Goal: Task Accomplishment & Management: Complete application form

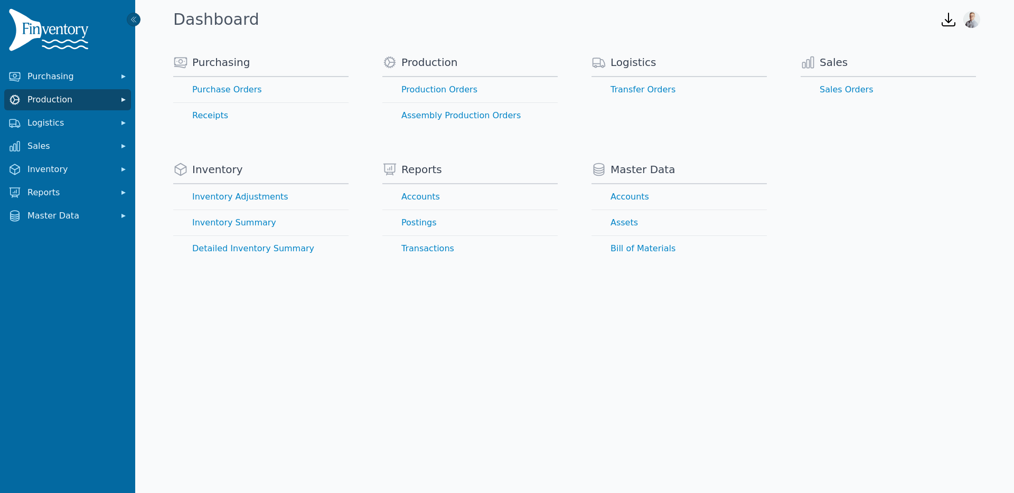
click at [69, 105] on span "Production" at bounding box center [69, 100] width 85 height 13
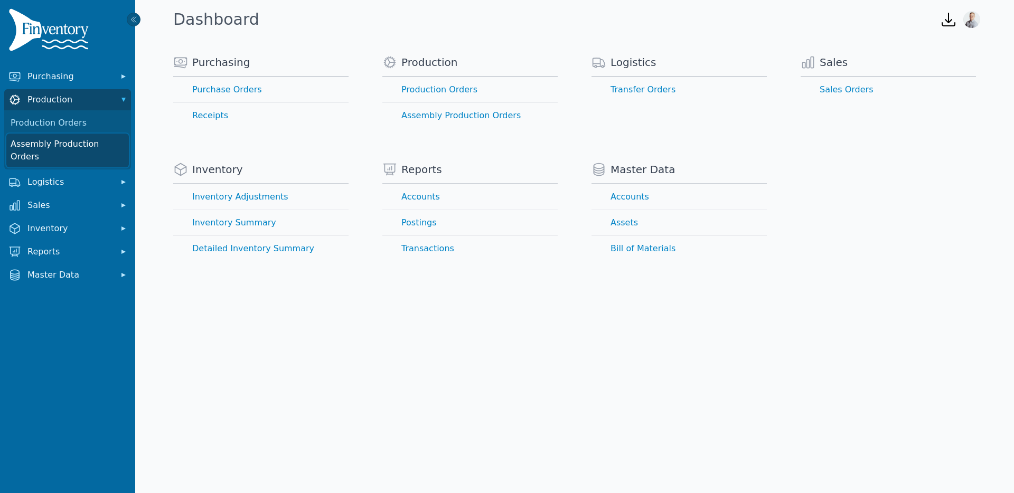
click at [64, 140] on link "Assembly Production Orders" at bounding box center [67, 151] width 123 height 34
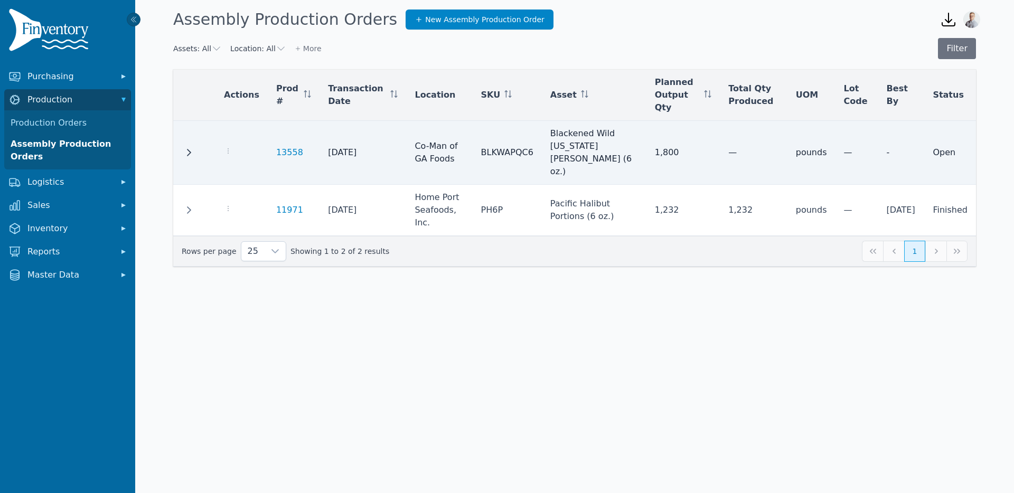
click at [190, 148] on icon "Row Expanded" at bounding box center [189, 152] width 8 height 8
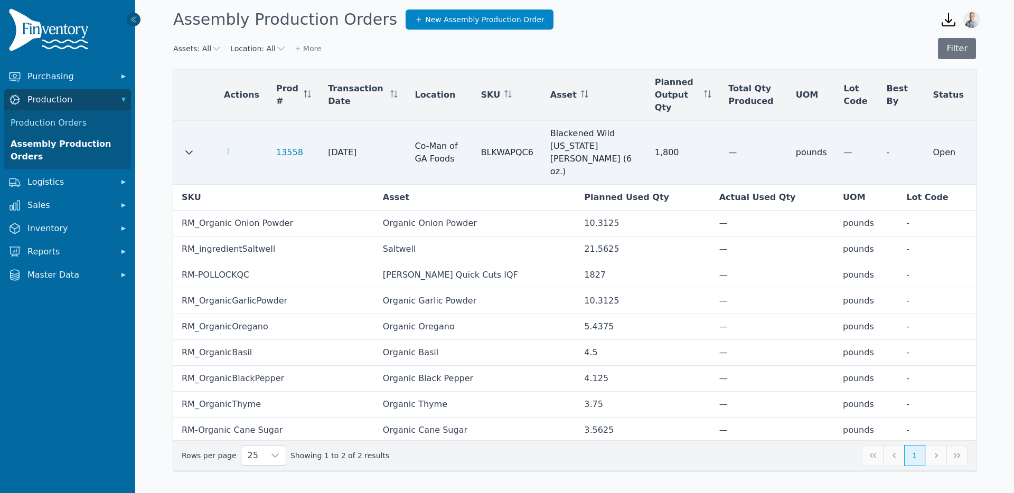
click at [225, 147] on icon "button" at bounding box center [228, 151] width 8 height 8
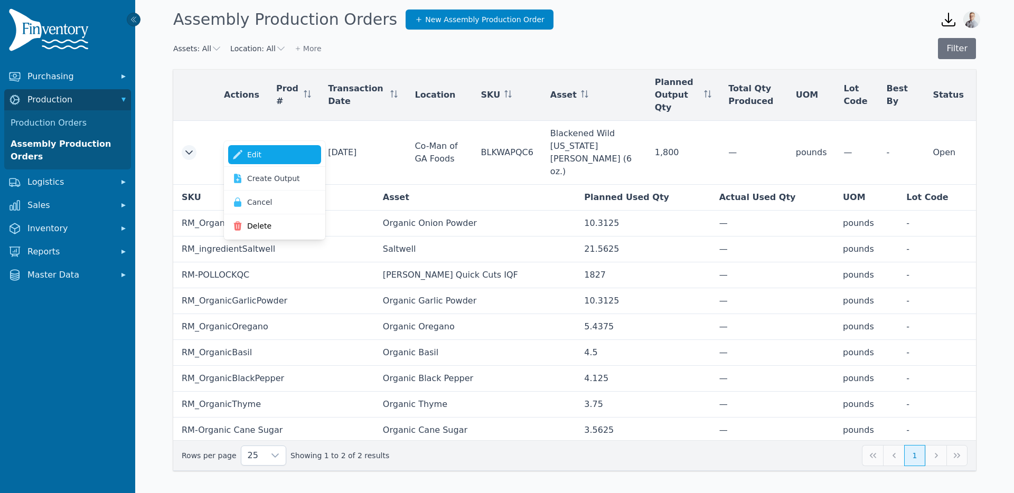
click at [236, 150] on icon at bounding box center [237, 155] width 11 height 11
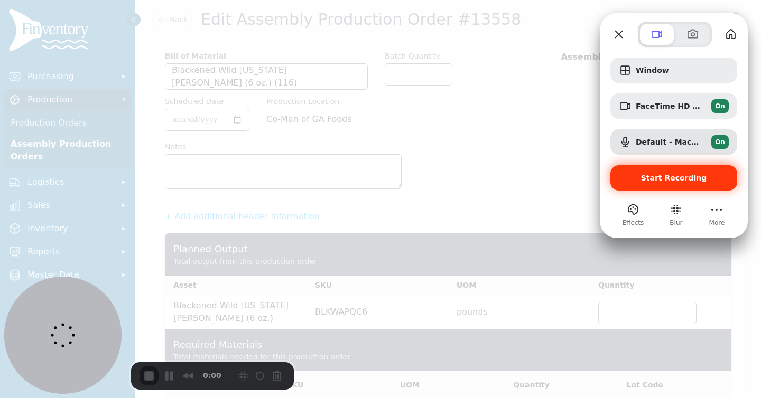
click at [676, 179] on span "Start Recording" at bounding box center [674, 178] width 66 height 8
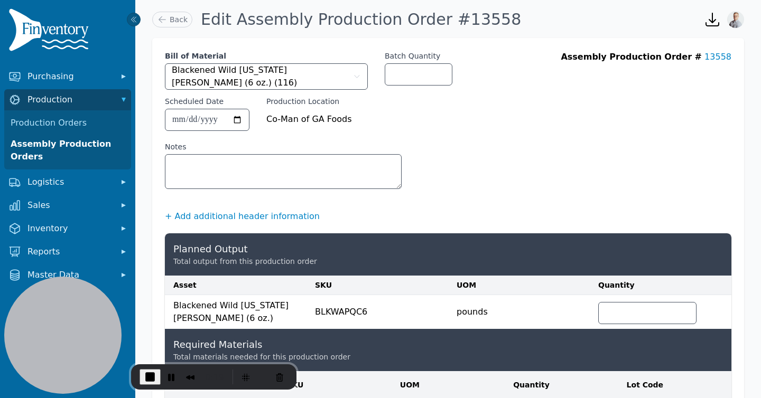
click at [212, 214] on button "+ Add additional header information" at bounding box center [242, 216] width 155 height 13
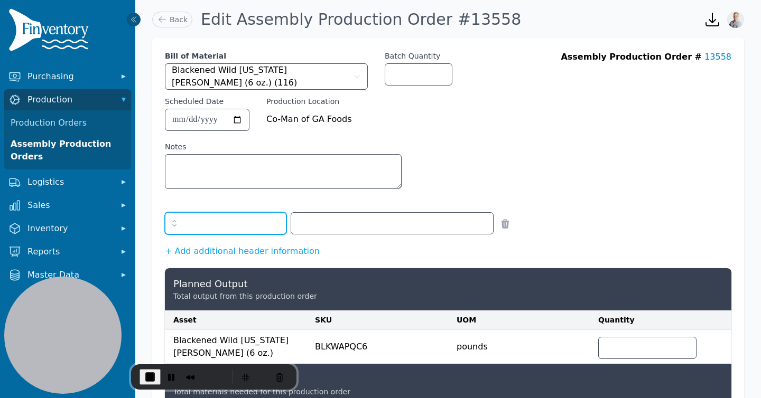
click at [212, 215] on input "text" at bounding box center [226, 223] width 122 height 22
click at [178, 228] on icon "button" at bounding box center [174, 223] width 11 height 11
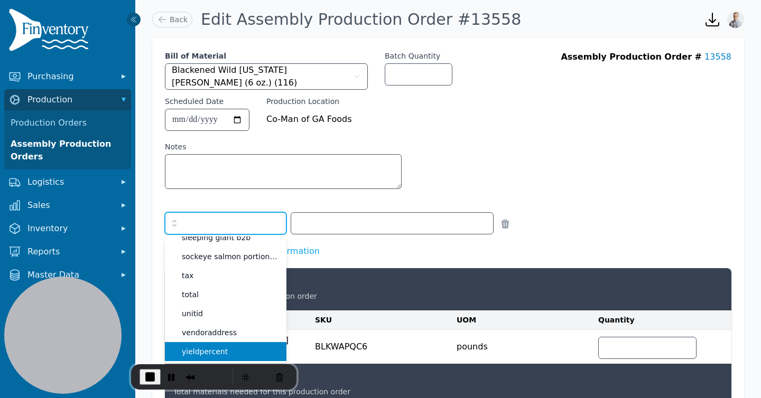
scroll to position [938, 0]
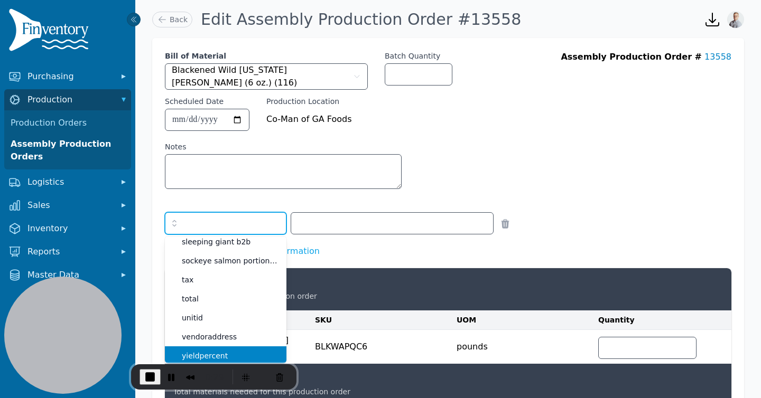
type input "**********"
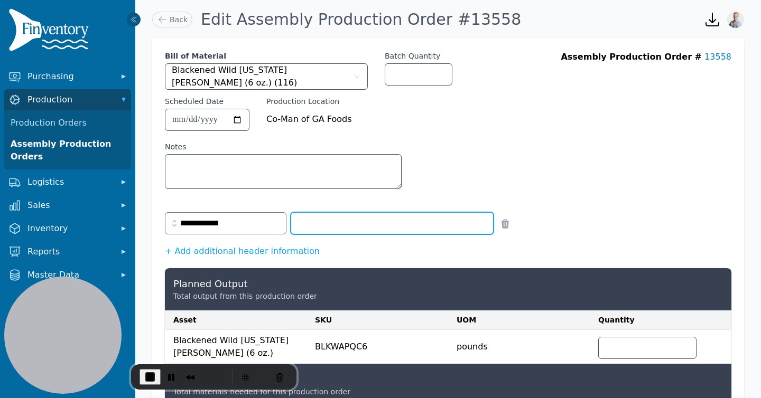
click at [329, 225] on input "text" at bounding box center [392, 223] width 202 height 21
click at [237, 254] on div "**********" at bounding box center [448, 234] width 566 height 48
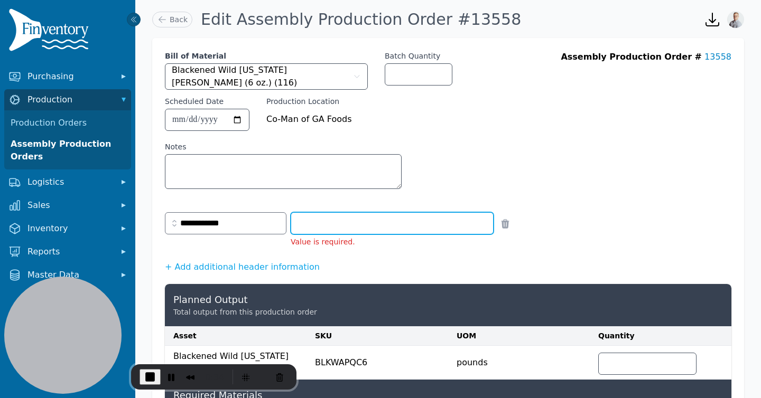
drag, startPoint x: 324, startPoint y: 220, endPoint x: 318, endPoint y: 230, distance: 11.7
click at [324, 221] on input "text" at bounding box center [392, 223] width 202 height 21
click at [228, 265] on button "+ Add additional header information" at bounding box center [242, 267] width 155 height 13
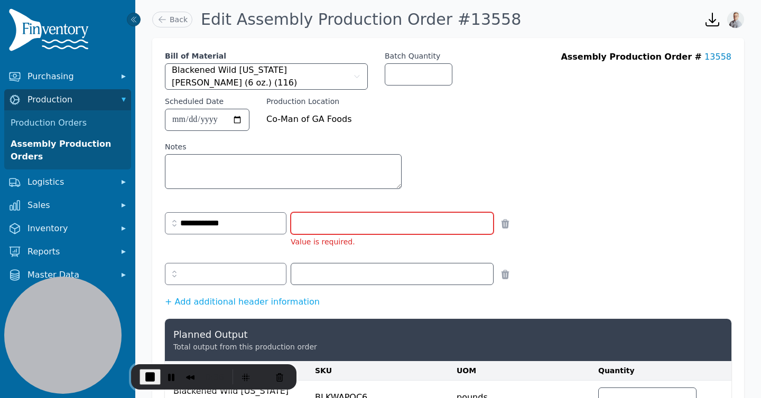
click at [203, 260] on div "**********" at bounding box center [329, 235] width 329 height 51
click at [200, 272] on input "text" at bounding box center [226, 274] width 122 height 22
click at [173, 275] on icon "button" at bounding box center [174, 274] width 11 height 11
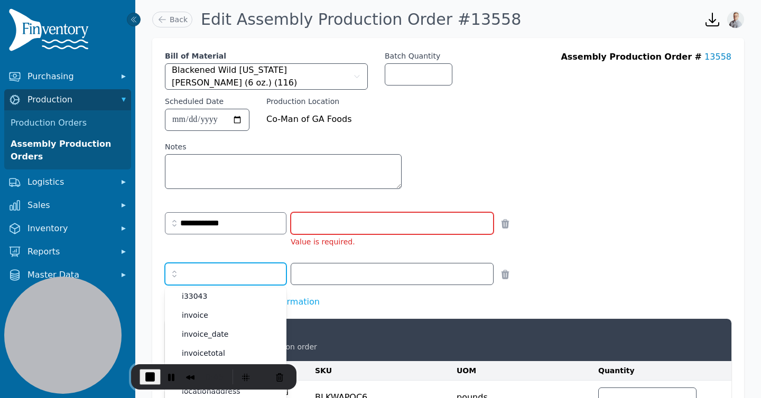
scroll to position [492, 0]
type input "*******"
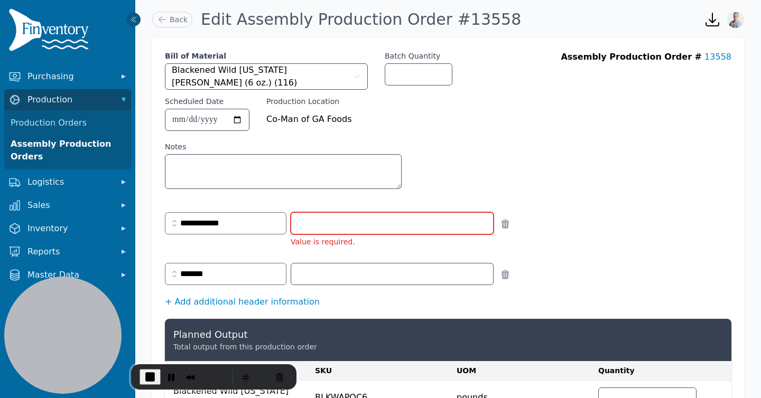
click at [200, 308] on button "+ Add additional header information" at bounding box center [242, 302] width 155 height 13
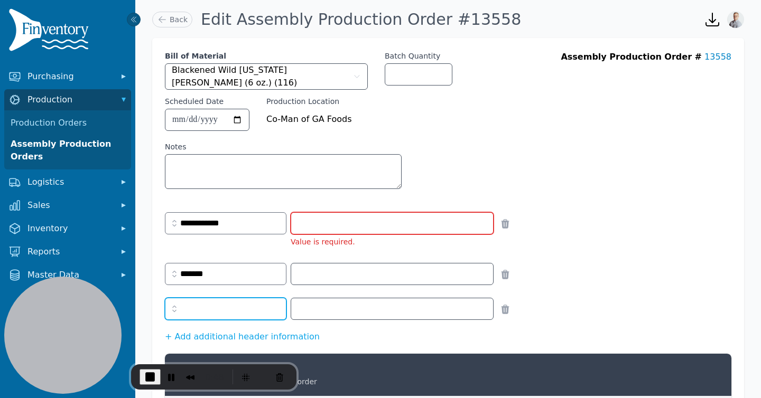
click at [202, 311] on input "text" at bounding box center [226, 309] width 122 height 22
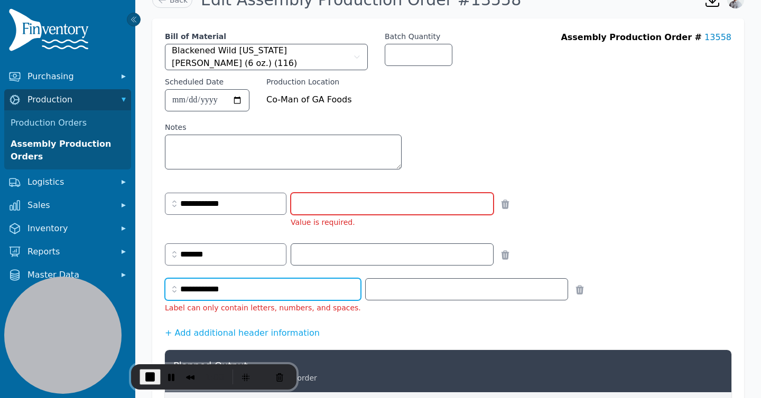
scroll to position [0, 0]
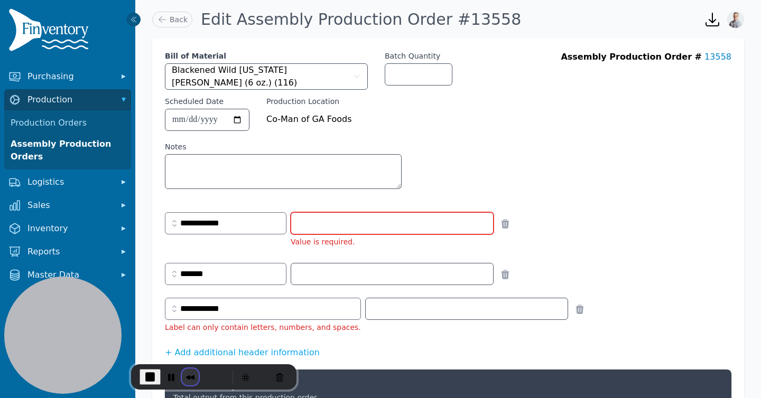
click at [188, 378] on button "Rewind and Trim Recording" at bounding box center [190, 377] width 17 height 17
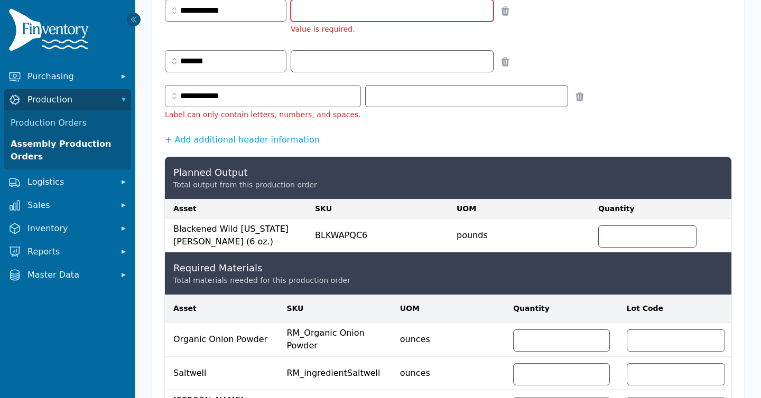
scroll to position [210, 0]
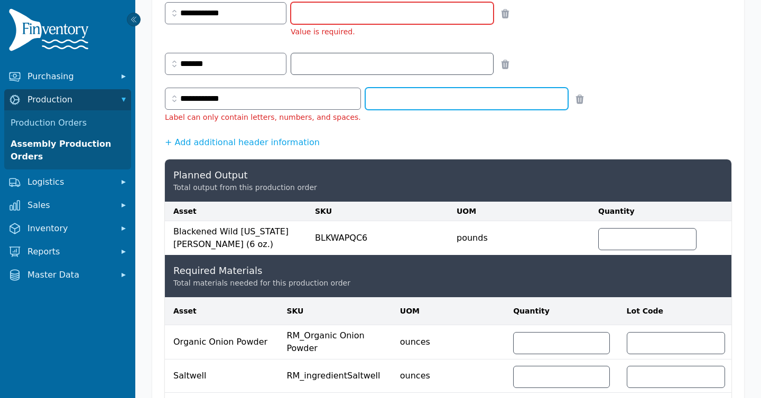
click at [368, 96] on input "text" at bounding box center [467, 98] width 202 height 21
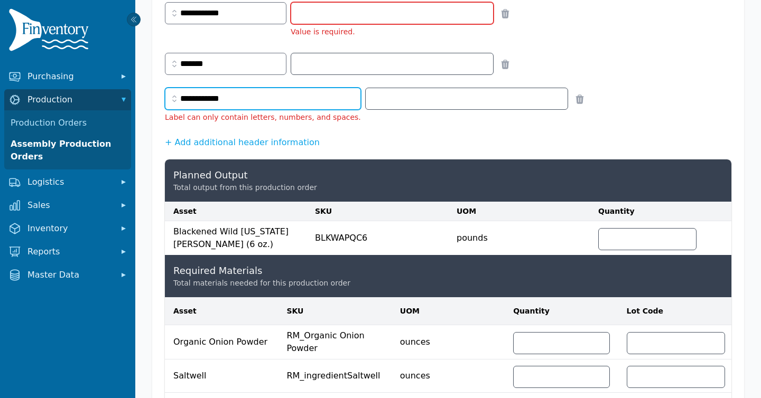
click at [276, 96] on input "**********" at bounding box center [263, 99] width 196 height 22
click at [188, 98] on input "**********" at bounding box center [263, 99] width 196 height 22
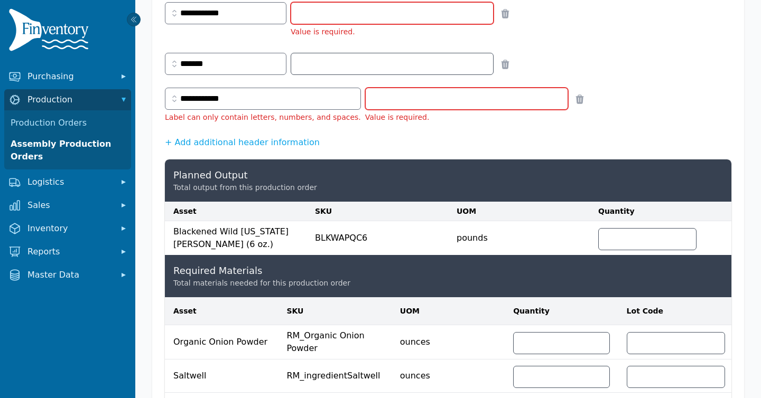
click at [174, 99] on icon "button" at bounding box center [174, 99] width 11 height 11
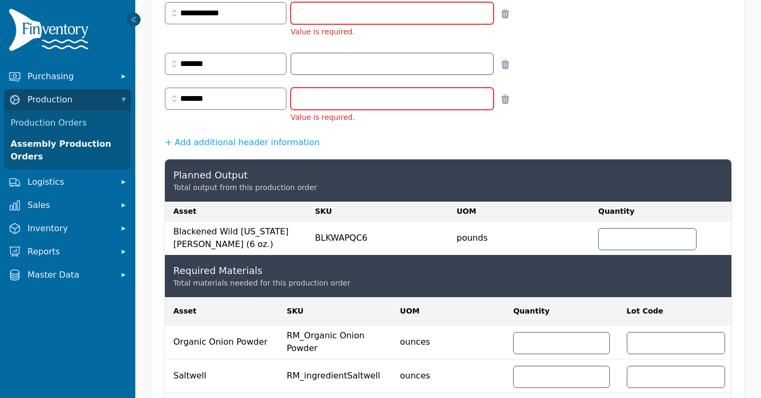
click at [179, 99] on icon "button" at bounding box center [174, 99] width 11 height 11
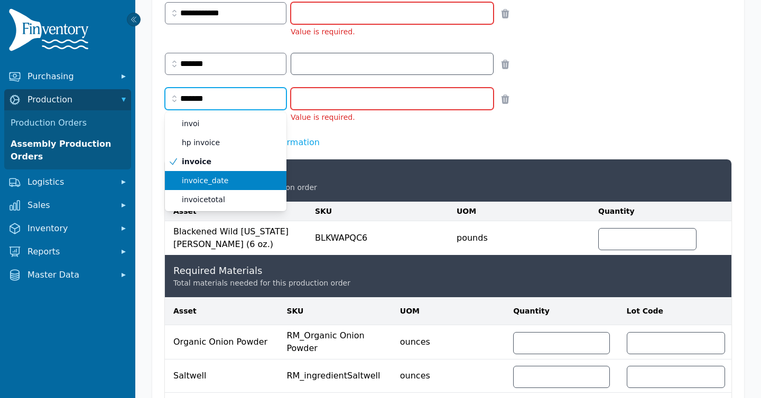
type input "**********"
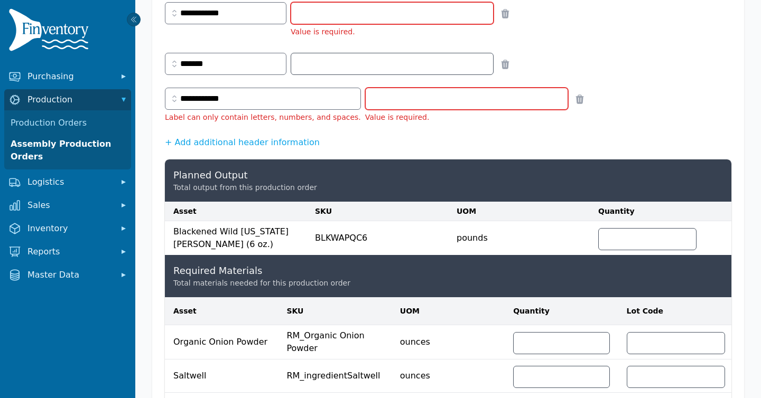
click at [393, 112] on li "Value is required." at bounding box center [466, 117] width 203 height 11
drag, startPoint x: 424, startPoint y: 122, endPoint x: 165, endPoint y: 99, distance: 259.3
click at [165, 99] on div "**********" at bounding box center [366, 111] width 403 height 51
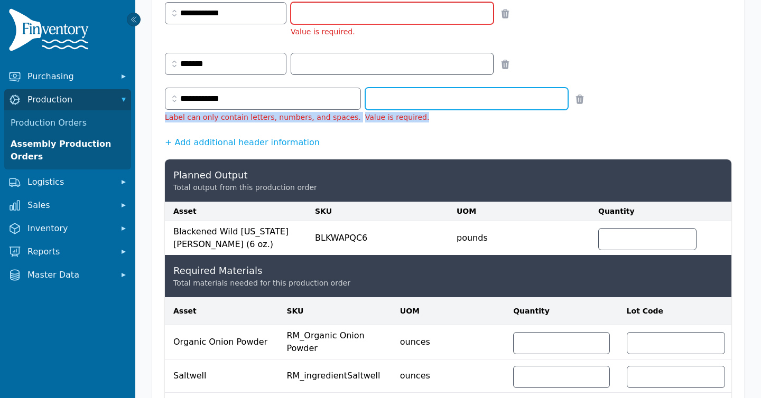
click at [370, 102] on input "text" at bounding box center [467, 98] width 202 height 21
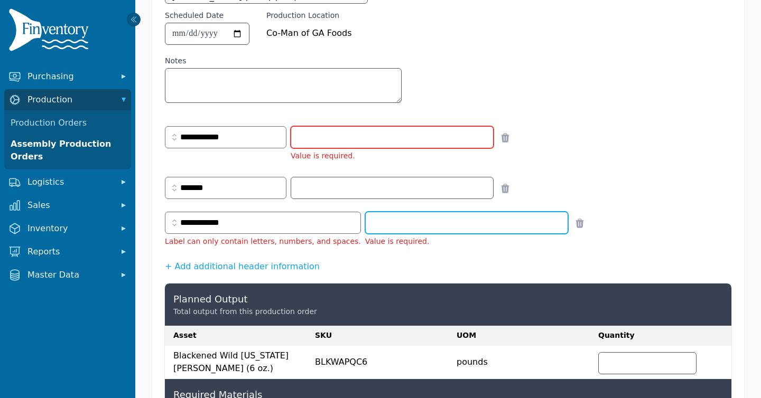
scroll to position [85, 0]
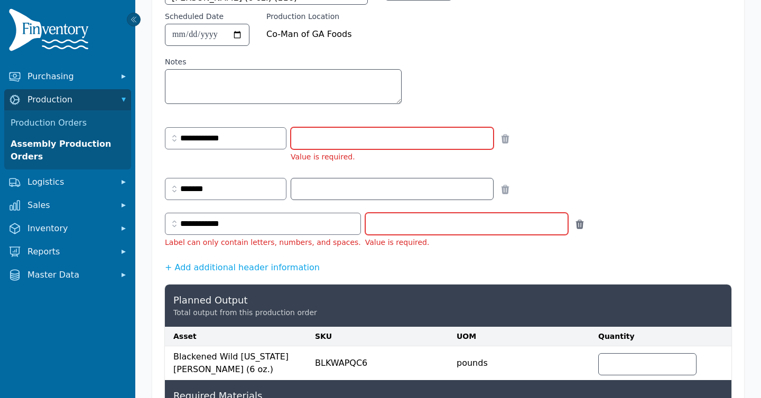
click at [575, 226] on icon at bounding box center [579, 224] width 8 height 9
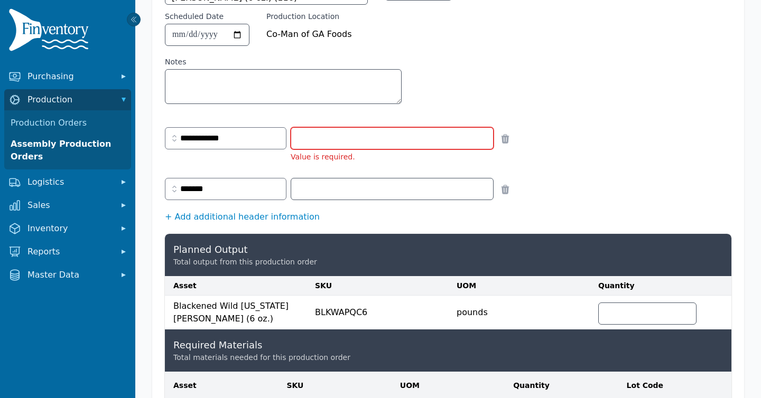
click at [192, 215] on button "+ Add additional header information" at bounding box center [242, 217] width 155 height 13
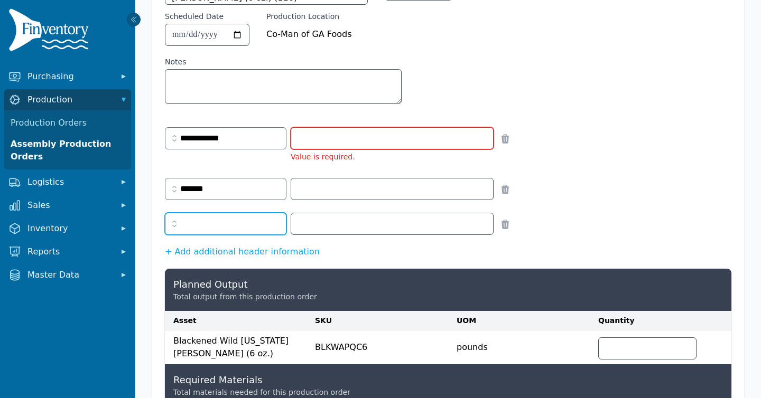
click at [189, 224] on input "text" at bounding box center [226, 224] width 122 height 22
click at [171, 224] on icon "button" at bounding box center [174, 224] width 11 height 11
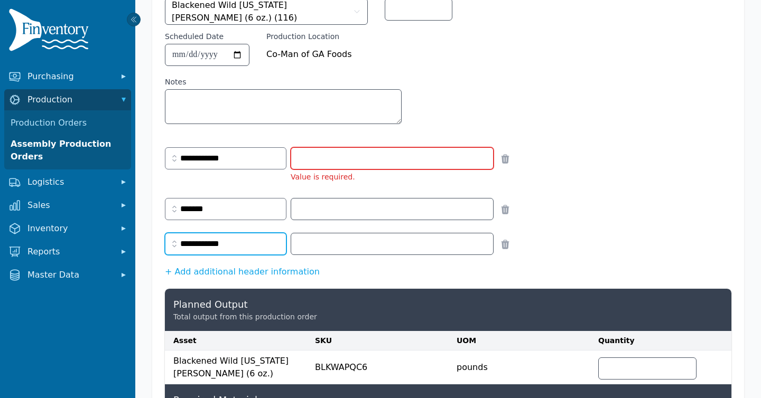
scroll to position [66, 0]
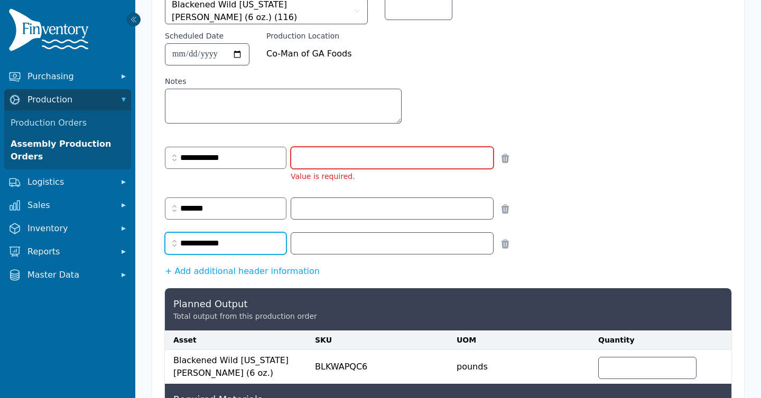
type input "**********"
click at [571, 217] on div "******* Remove" at bounding box center [448, 212] width 566 height 35
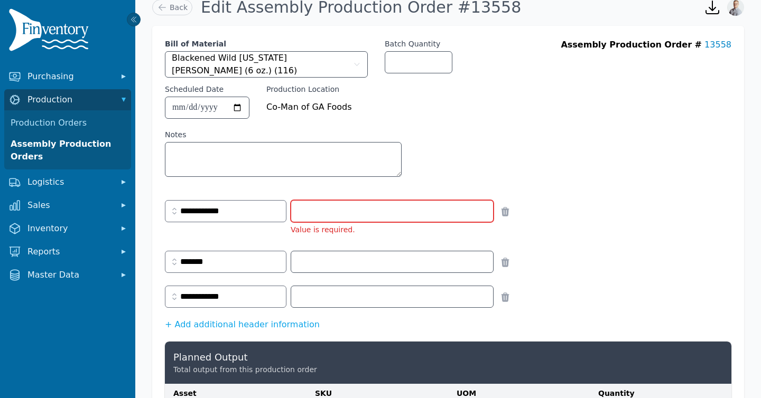
scroll to position [0, 0]
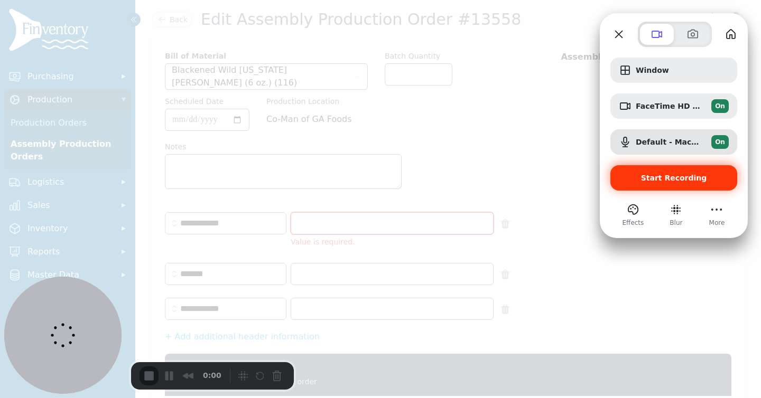
click at [650, 178] on span "Start Recording" at bounding box center [674, 178] width 66 height 8
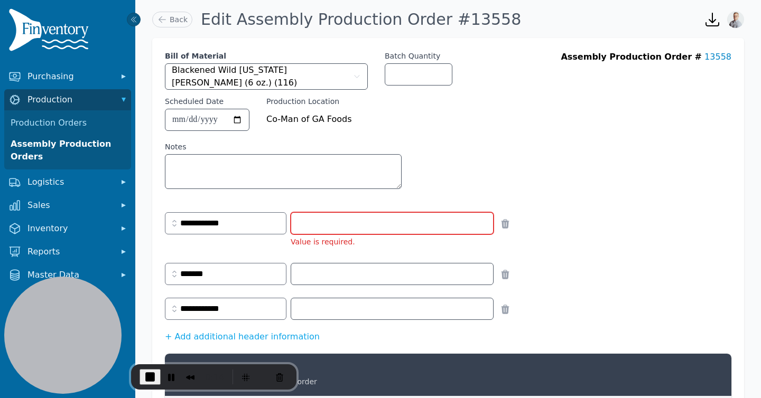
click at [656, 148] on div "Assembly Production Order # 13558" at bounding box center [646, 125] width 171 height 149
click at [317, 225] on input "text" at bounding box center [392, 223] width 202 height 21
click at [243, 257] on div "**********" at bounding box center [329, 235] width 329 height 51
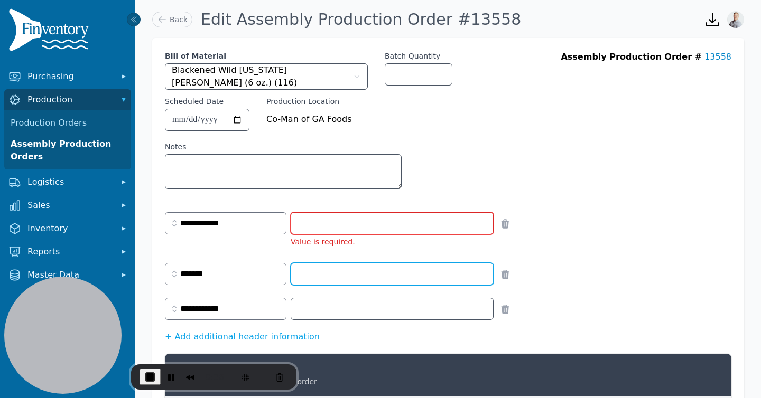
click at [338, 275] on input "text" at bounding box center [392, 274] width 202 height 21
type input "*****"
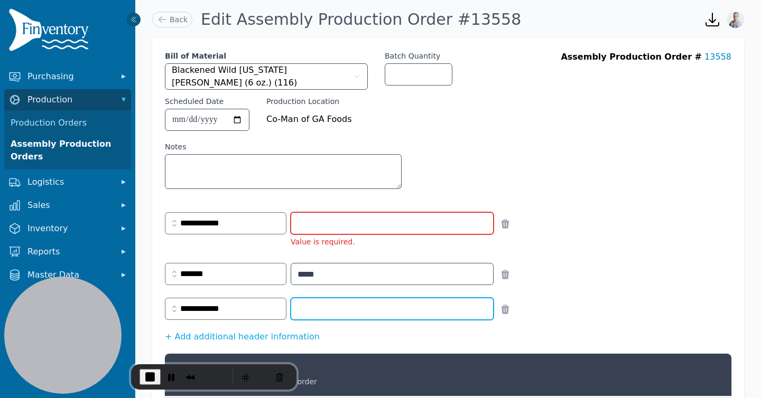
click at [331, 311] on input "text" at bounding box center [392, 309] width 202 height 21
type input "******"
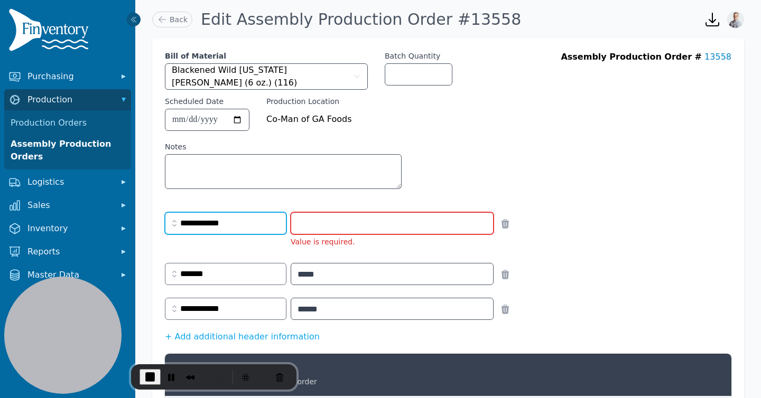
click at [200, 226] on input "**********" at bounding box center [226, 223] width 122 height 22
click at [169, 221] on icon "button" at bounding box center [174, 223] width 11 height 11
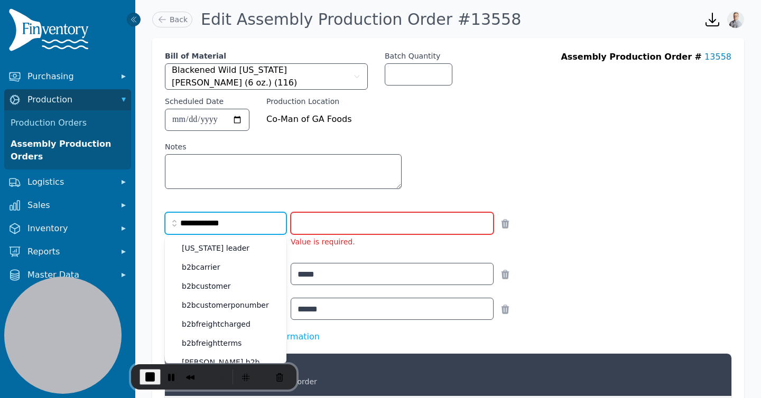
scroll to position [940, 0]
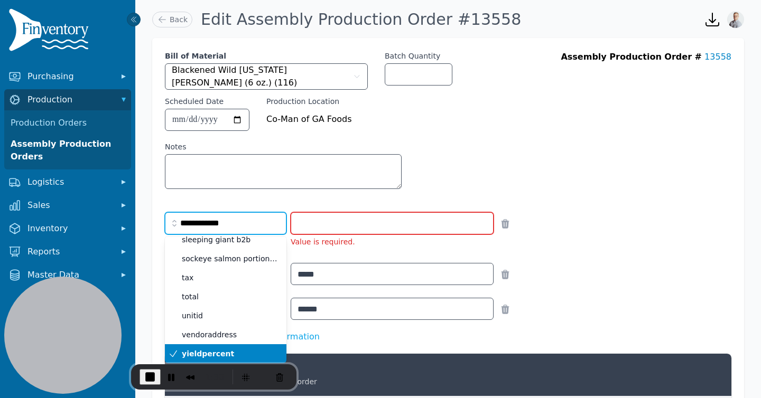
drag, startPoint x: 233, startPoint y: 223, endPoint x: 156, endPoint y: 213, distance: 77.7
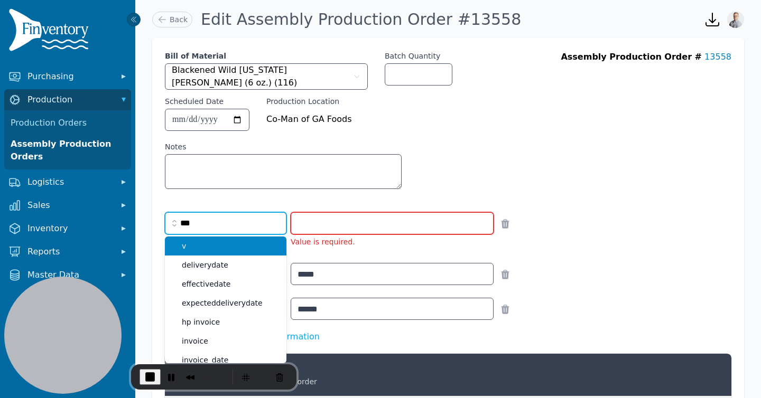
scroll to position [0, 0]
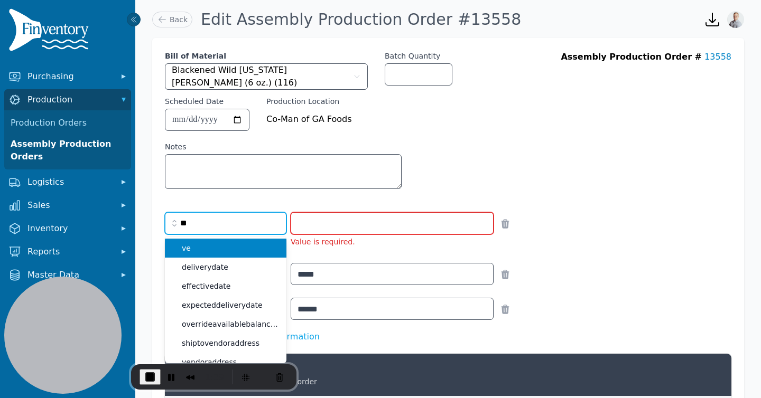
type input "*"
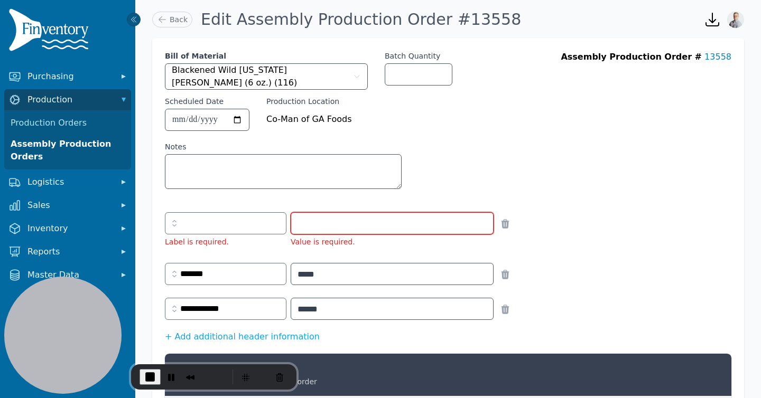
click at [572, 225] on div "Label is required. Value is required. Remove" at bounding box center [448, 235] width 566 height 51
click at [509, 224] on icon at bounding box center [505, 223] width 8 height 9
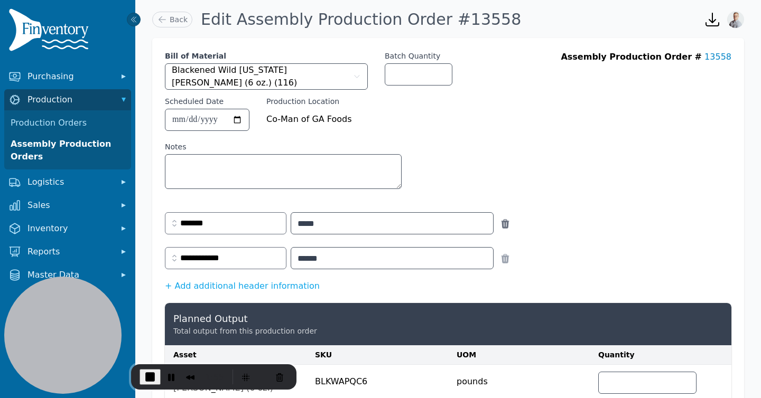
click at [509, 223] on icon at bounding box center [505, 223] width 8 height 9
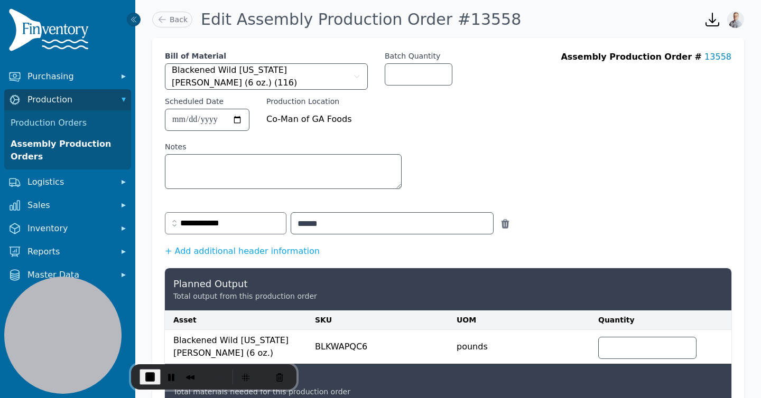
click at [509, 222] on icon at bounding box center [505, 223] width 8 height 9
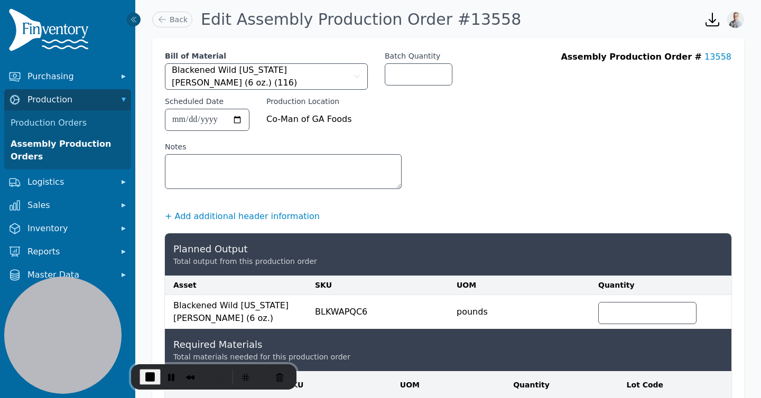
click at [196, 216] on button "+ Add additional header information" at bounding box center [242, 216] width 155 height 13
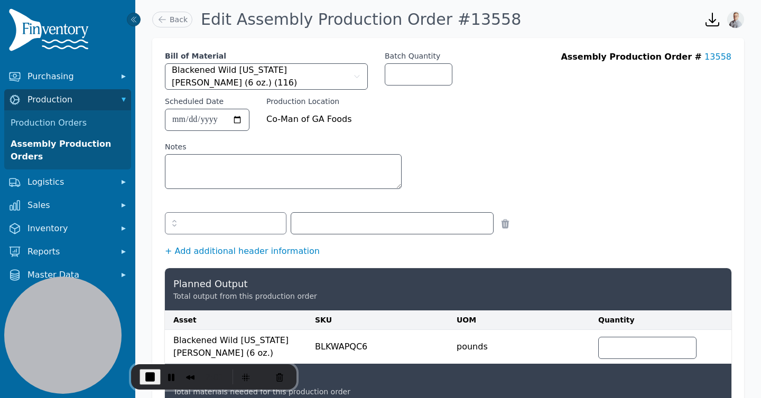
click at [183, 249] on button "+ Add additional header information" at bounding box center [242, 251] width 155 height 13
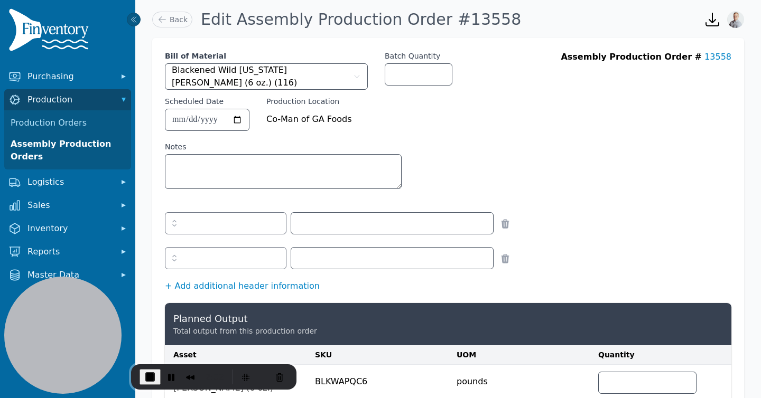
click at [192, 288] on button "+ Add additional header information" at bounding box center [242, 286] width 155 height 13
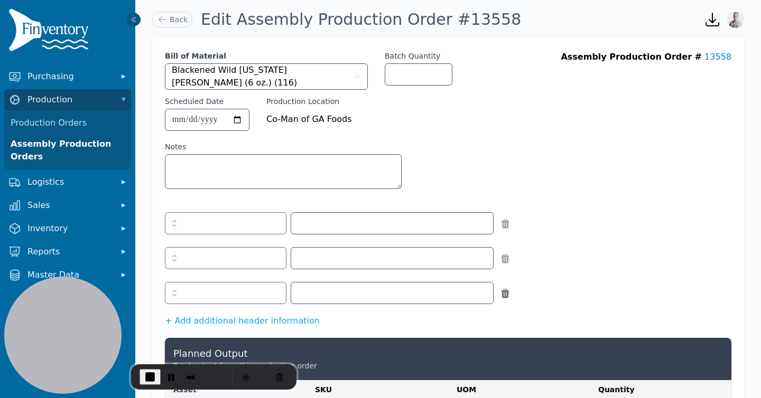
click at [509, 297] on icon at bounding box center [505, 293] width 8 height 9
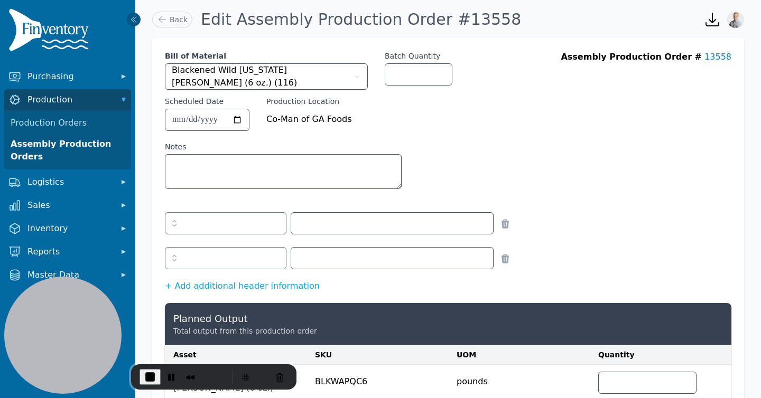
drag, startPoint x: 516, startPoint y: 263, endPoint x: 518, endPoint y: 248, distance: 15.5
click at [509, 260] on icon at bounding box center [505, 258] width 8 height 9
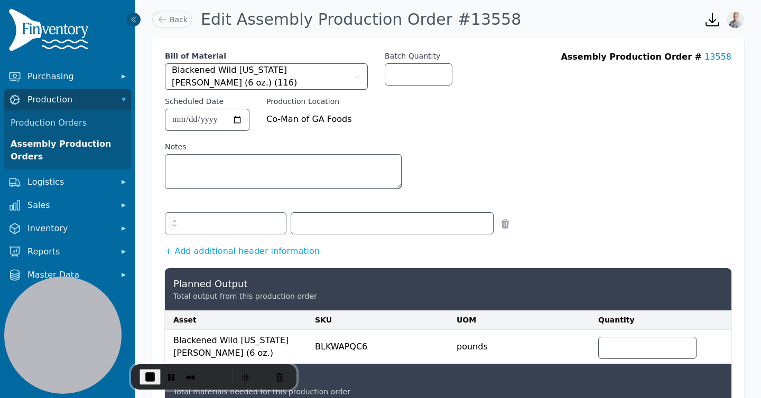
click at [514, 230] on div "Remove" at bounding box center [448, 227] width 566 height 35
click at [175, 221] on icon "button" at bounding box center [174, 223] width 4 height 6
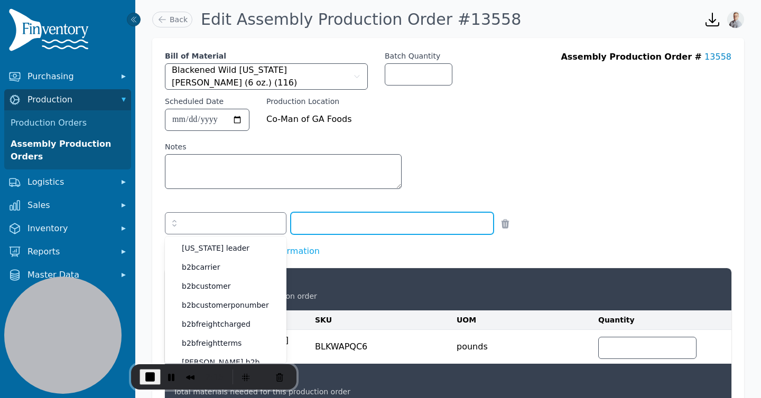
click at [316, 225] on input "text" at bounding box center [392, 223] width 202 height 21
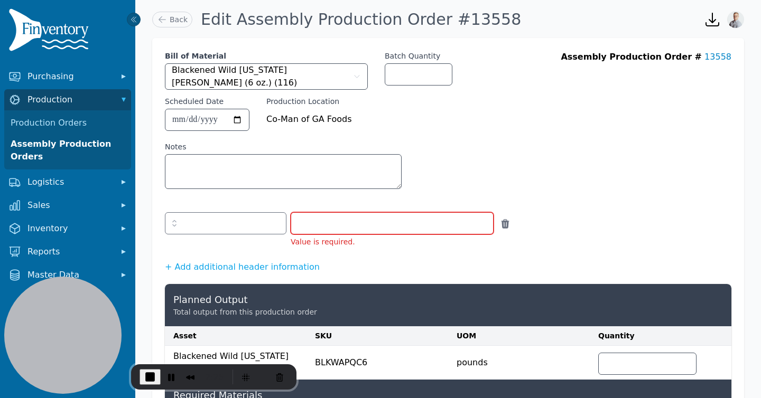
click at [509, 223] on icon at bounding box center [505, 223] width 8 height 9
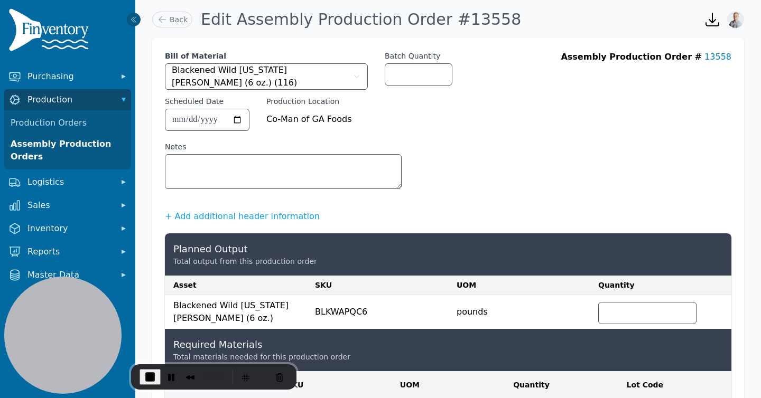
click at [144, 371] on span "End Recording" at bounding box center [150, 377] width 13 height 13
